Goal: Navigation & Orientation: Find specific page/section

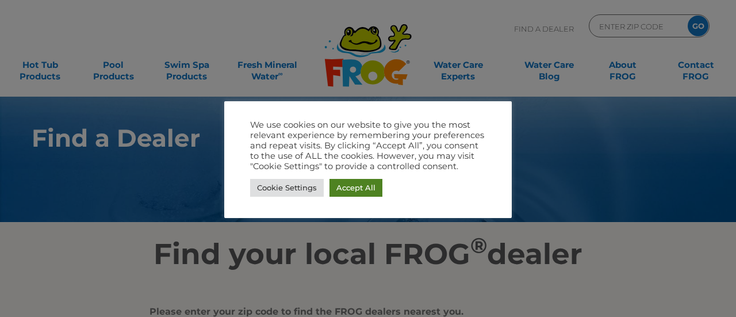
click at [352, 187] on link "Accept All" at bounding box center [356, 188] width 53 height 18
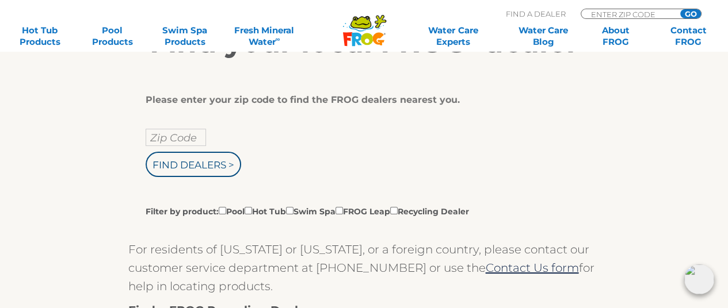
scroll to position [230, 0]
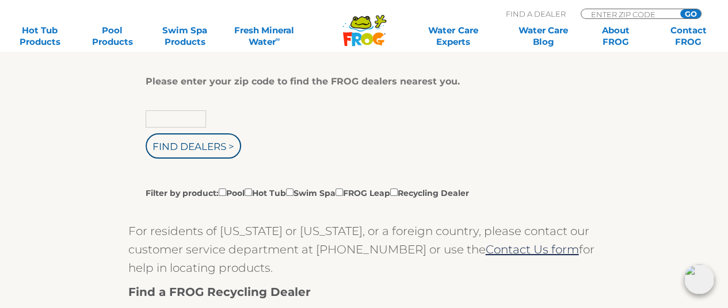
click at [177, 121] on input "text" at bounding box center [176, 118] width 60 height 17
type input "30189"
click at [250, 194] on label "Filter by product: Pool Hot Tub Swim Spa FROG Leap Recycling Dealer" at bounding box center [307, 192] width 323 height 13
click at [226, 194] on input "Filter by product: Pool Hot Tub Swim Spa FROG Leap Recycling Dealer" at bounding box center [222, 192] width 7 height 7
checkbox input "true"
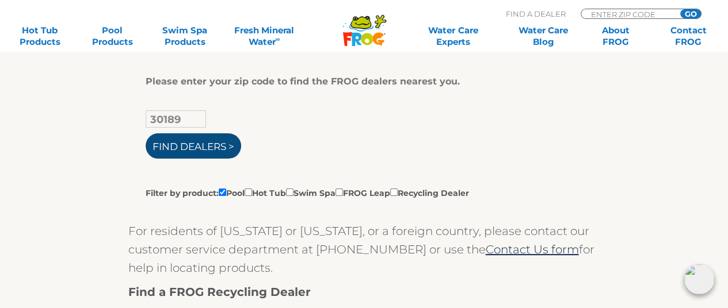
click at [200, 144] on input "Find Dealers >" at bounding box center [193, 145] width 95 height 25
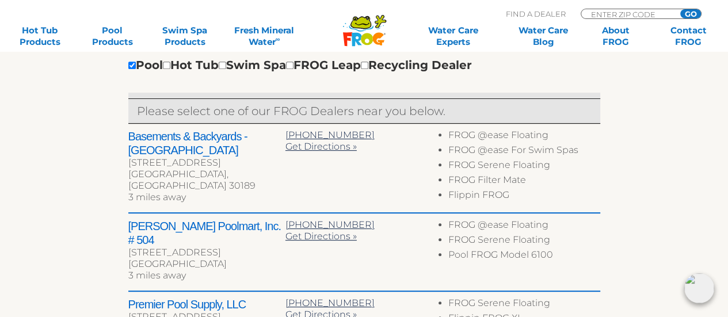
scroll to position [403, 0]
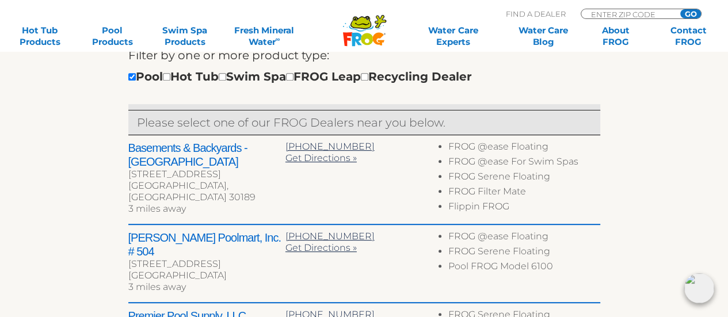
click at [159, 148] on h2 "Basements & Backyards - [GEOGRAPHIC_DATA]" at bounding box center [206, 155] width 157 height 28
click at [172, 164] on h2 "Basements & Backyards - [GEOGRAPHIC_DATA]" at bounding box center [206, 155] width 157 height 28
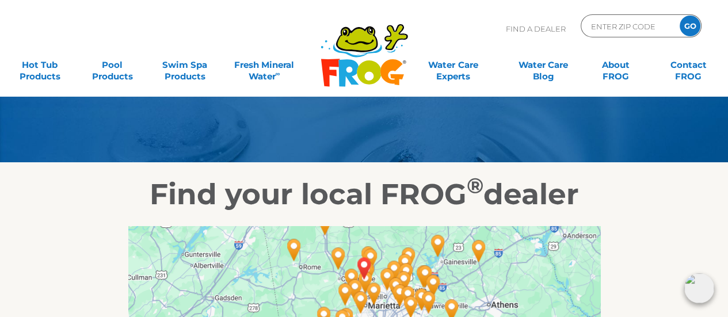
scroll to position [0, 0]
